Goal: Browse casually

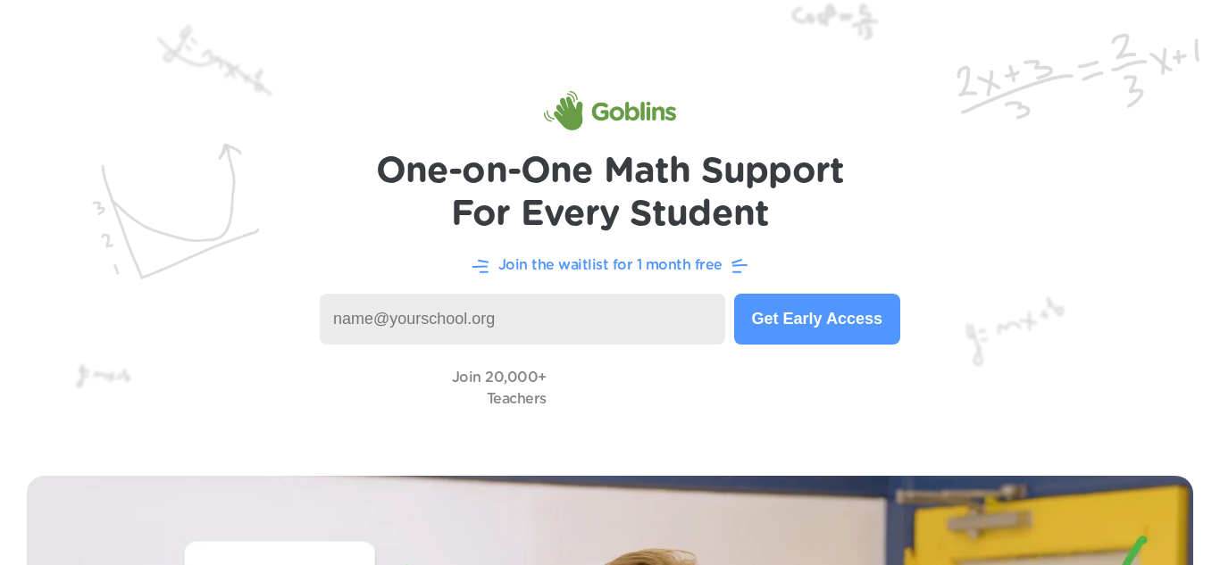
click at [1102, 149] on img at bounding box center [610, 224] width 1220 height 449
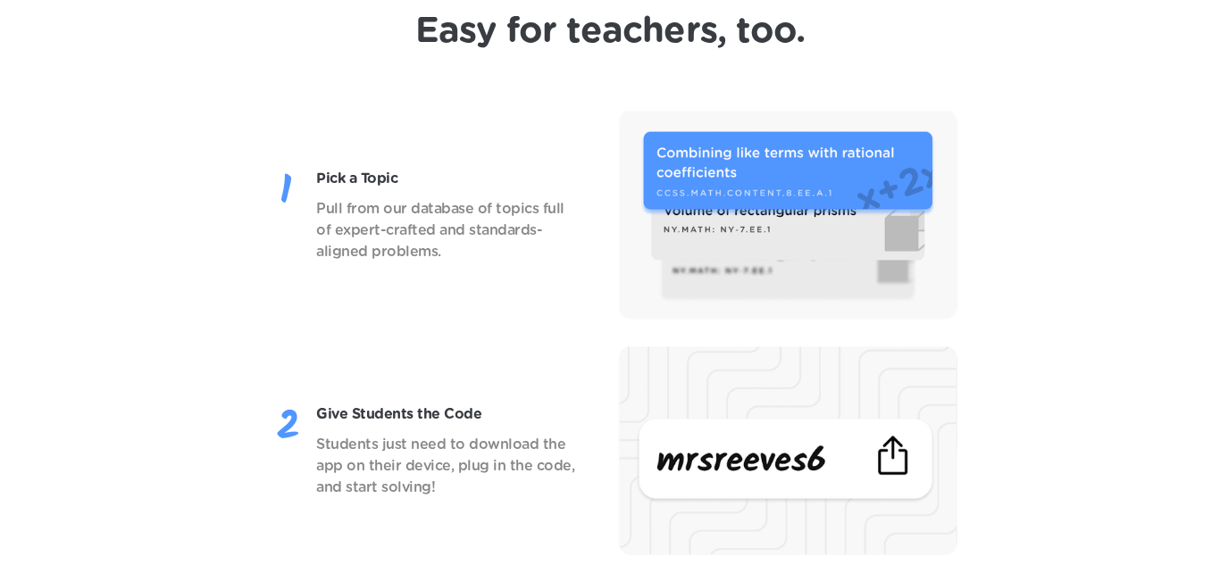
scroll to position [2072, 0]
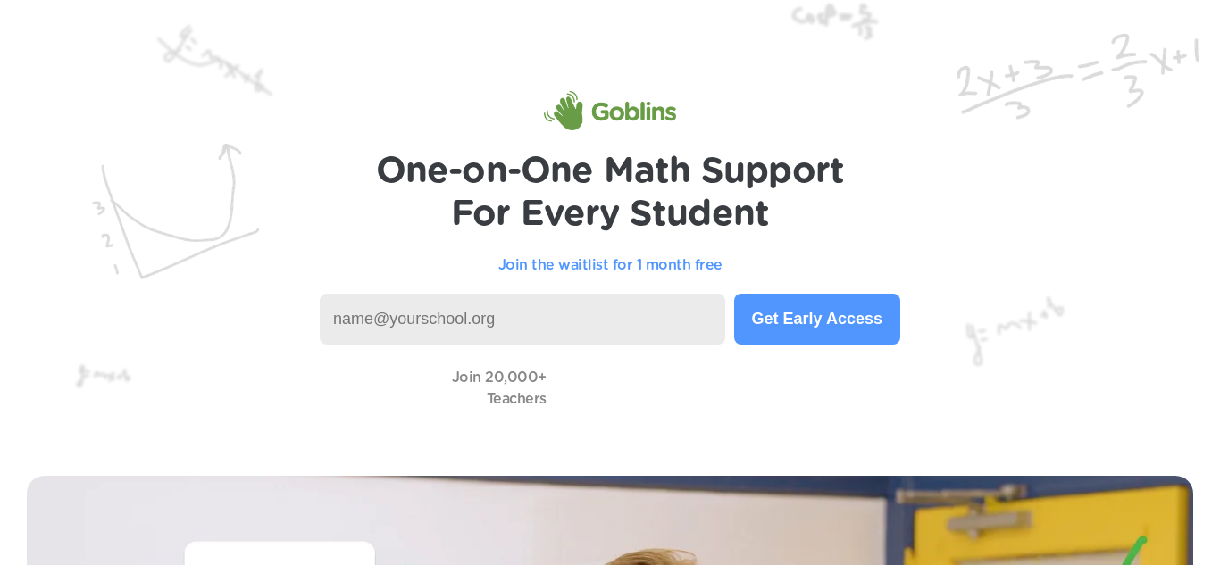
click at [528, 314] on input at bounding box center [522, 319] width 405 height 51
click at [1032, 227] on img at bounding box center [610, 224] width 1220 height 449
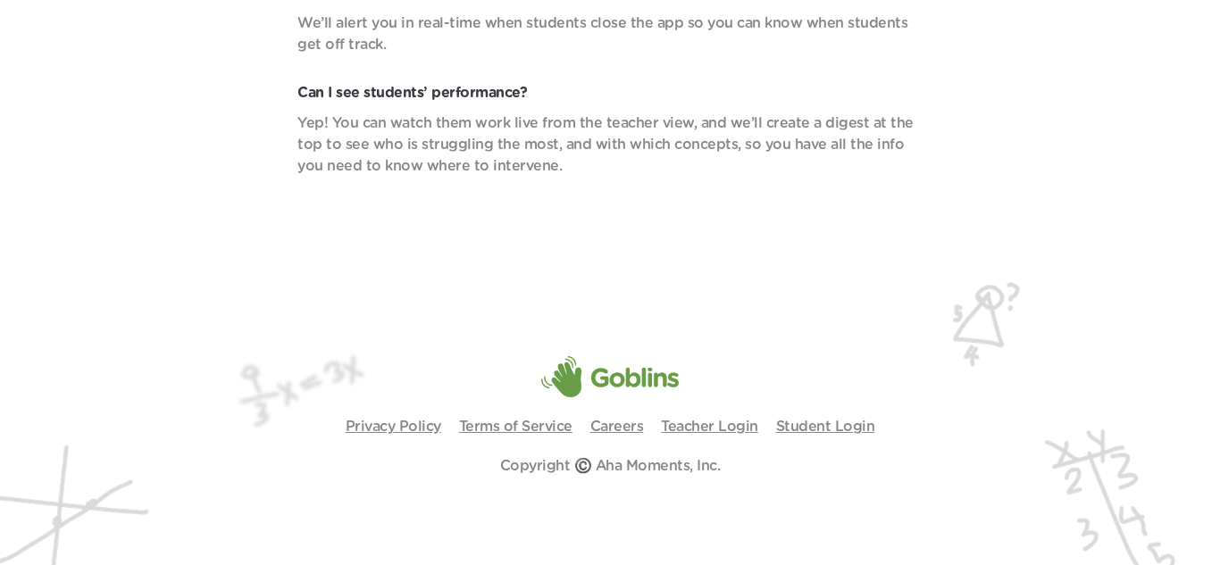
scroll to position [6422, 0]
